Goal: Ask a question

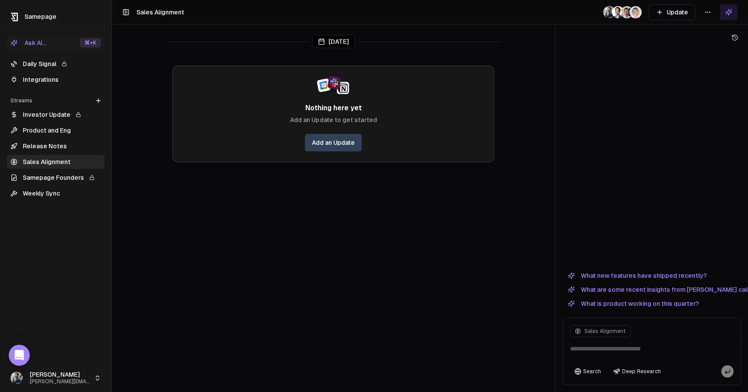
click at [710, 13] on html "Samepage Ask AI... ⌘ +K Daily Signal Integrations Streams Create Stream Investo…" at bounding box center [374, 196] width 748 height 392
click at [706, 33] on div "Edit stream" at bounding box center [707, 31] width 59 height 14
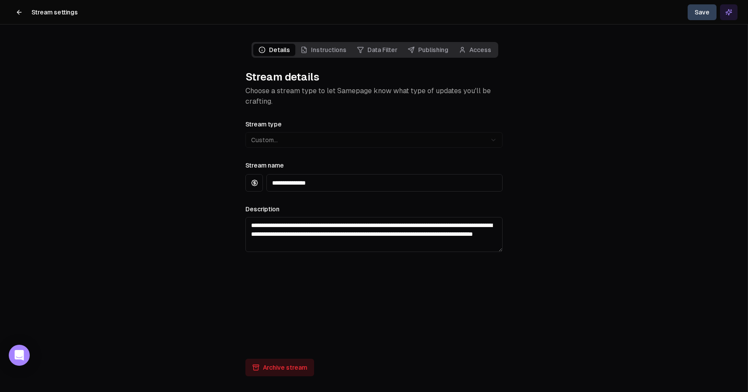
click at [484, 45] on link "Access" at bounding box center [474, 50] width 43 height 12
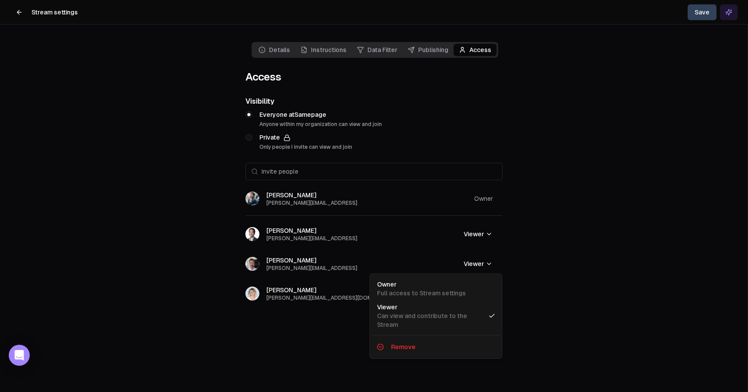
click at [483, 261] on html "Stream settings Save Details Instructions Data Filter Publishing Access Access …" at bounding box center [374, 196] width 748 height 392
click at [447, 291] on div "Full access to Stream settings" at bounding box center [421, 293] width 89 height 9
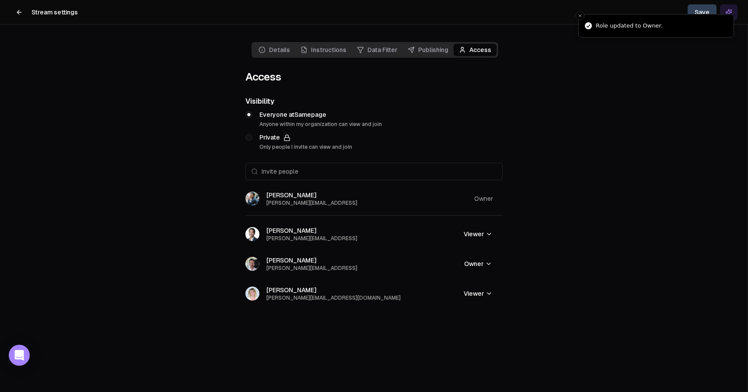
click at [697, 14] on li "Role updated to Owner." at bounding box center [656, 26] width 156 height 24
click at [580, 14] on icon "Close toast" at bounding box center [579, 15] width 5 height 5
click at [697, 12] on button "Save" at bounding box center [701, 12] width 29 height 16
click at [32, 12] on h1 "Stream settings" at bounding box center [54, 12] width 46 height 9
click at [19, 12] on icon at bounding box center [19, 12] width 4 height 0
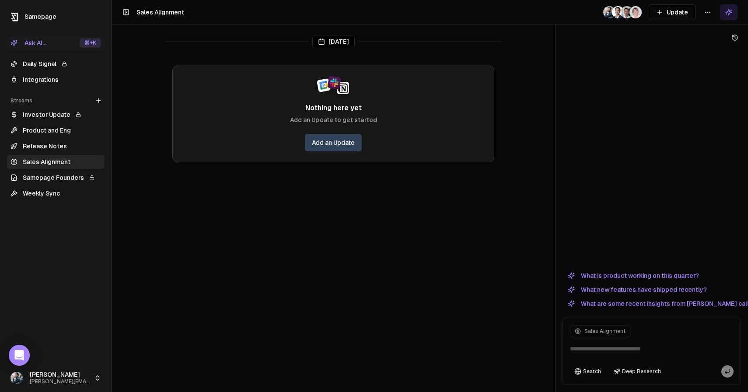
click at [88, 149] on link "Release Notes" at bounding box center [56, 146] width 98 height 14
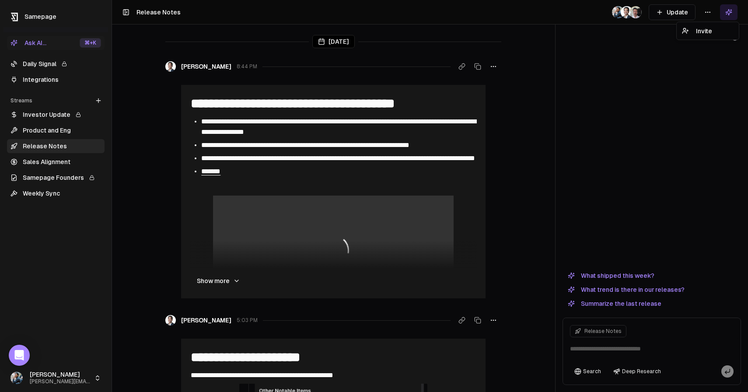
click at [711, 15] on html "**********" at bounding box center [374, 196] width 748 height 392
click at [533, 106] on html "**********" at bounding box center [374, 196] width 748 height 392
click at [223, 281] on button "Show more" at bounding box center [218, 280] width 57 height 17
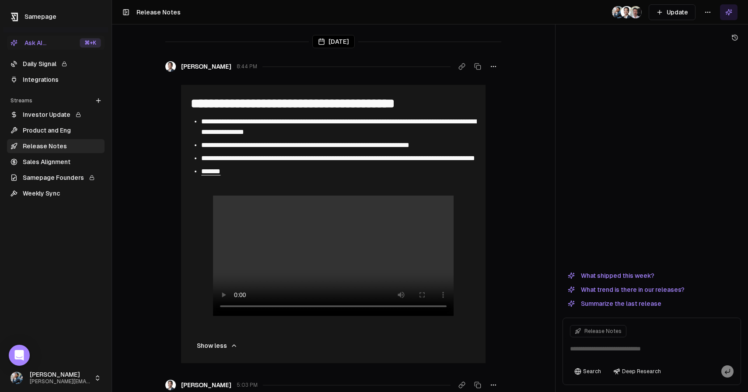
click at [70, 45] on button "Ask AI... ⌘ +K" at bounding box center [56, 43] width 98 height 14
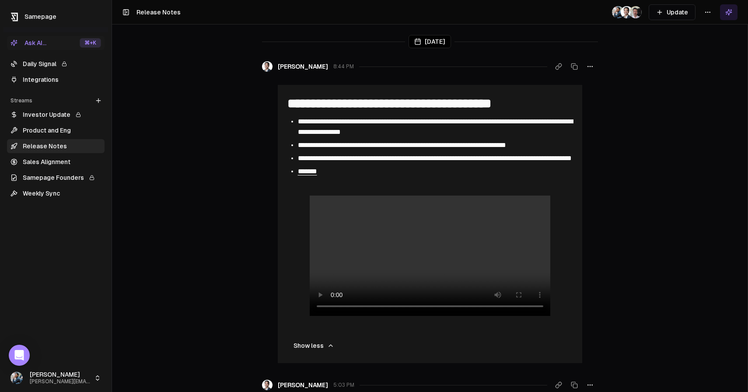
click at [80, 45] on div "⌘ +K" at bounding box center [90, 43] width 21 height 10
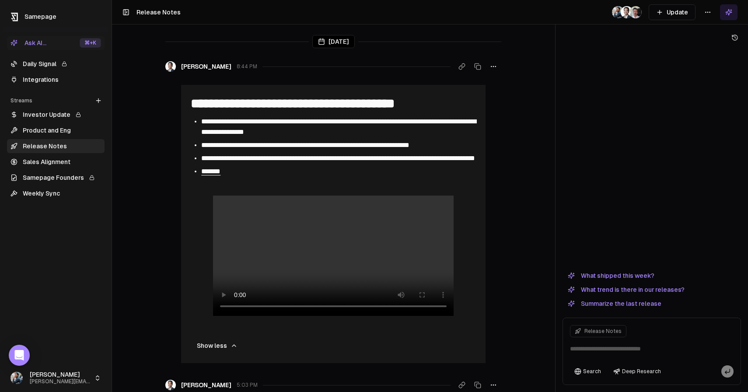
click at [66, 164] on link "Sales Alignment" at bounding box center [56, 162] width 98 height 14
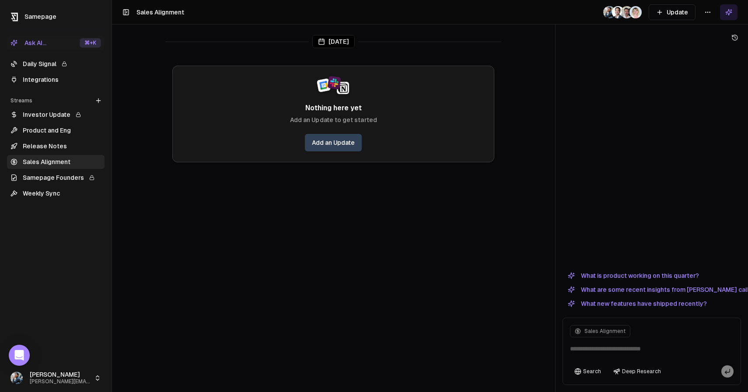
click at [627, 280] on button "What is product working on this quarter?" at bounding box center [633, 275] width 142 height 10
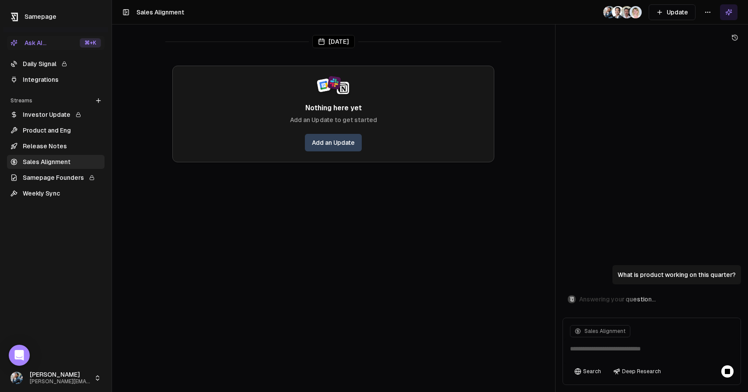
click at [606, 120] on div "What is product working on this quarter? Answering your question..." at bounding box center [651, 179] width 178 height 270
click at [737, 36] on icon at bounding box center [734, 37] width 5 height 5
click at [731, 372] on button at bounding box center [727, 371] width 12 height 12
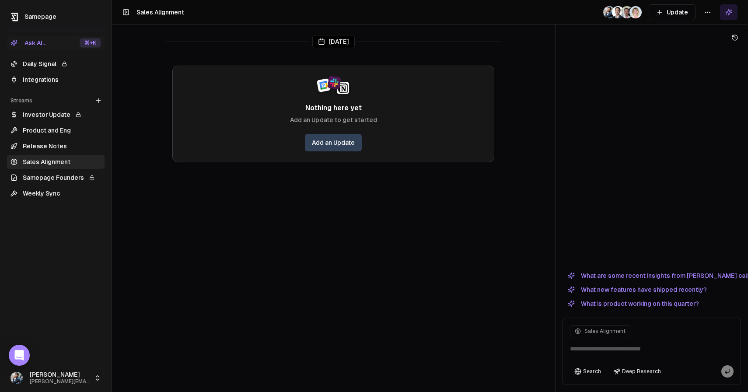
click at [655, 304] on button "What is product working on this quarter?" at bounding box center [633, 303] width 142 height 10
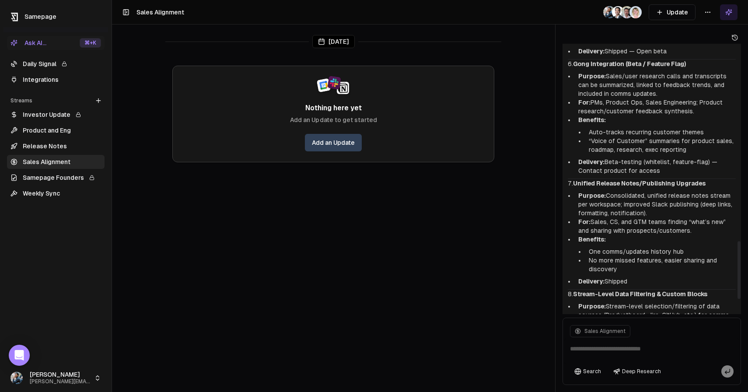
scroll to position [993, 0]
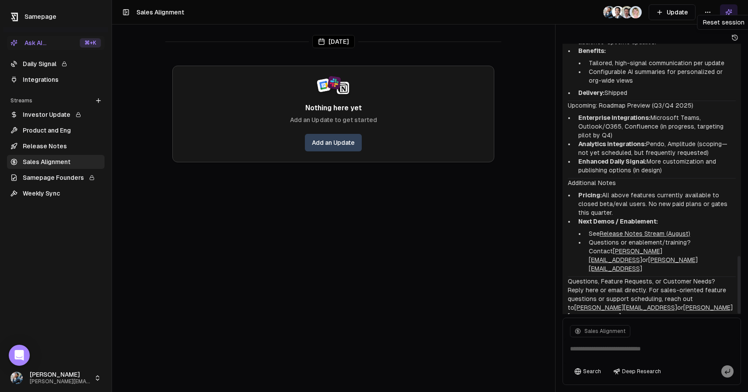
click at [735, 35] on icon at bounding box center [734, 37] width 7 height 7
